Goal: Transaction & Acquisition: Purchase product/service

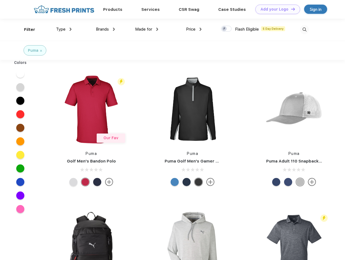
scroll to position [0, 0]
click at [276, 9] on link "Add your Logo Design Tool" at bounding box center [278, 9] width 45 height 9
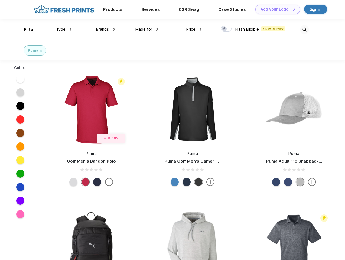
click at [26, 30] on div "Filter" at bounding box center [29, 30] width 11 height 6
click at [64, 29] on span "Type" at bounding box center [60, 29] width 9 height 5
click at [105, 29] on span "Brands" at bounding box center [102, 29] width 13 height 5
click at [147, 29] on span "Made for" at bounding box center [143, 29] width 17 height 5
click at [194, 29] on span "Price" at bounding box center [190, 29] width 9 height 5
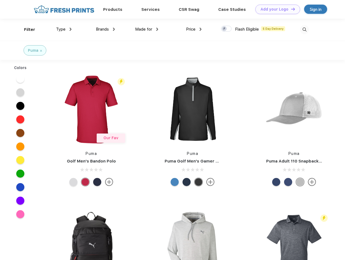
click at [227, 29] on div at bounding box center [226, 29] width 11 height 6
click at [225, 29] on input "checkbox" at bounding box center [223, 27] width 4 height 4
checkbox input "true"
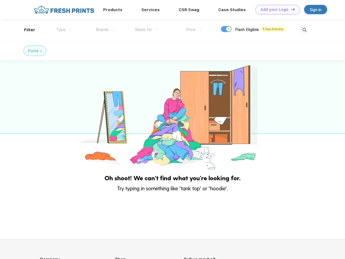
click at [305, 30] on img at bounding box center [304, 29] width 9 height 9
